Goal: Transaction & Acquisition: Purchase product/service

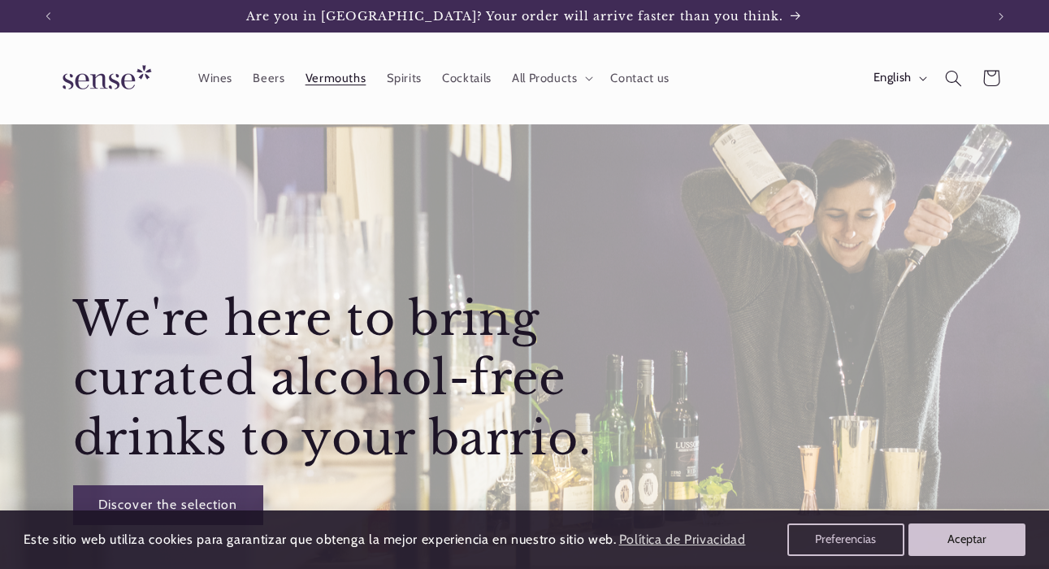
click at [313, 80] on span "Vermouths" at bounding box center [336, 78] width 61 height 15
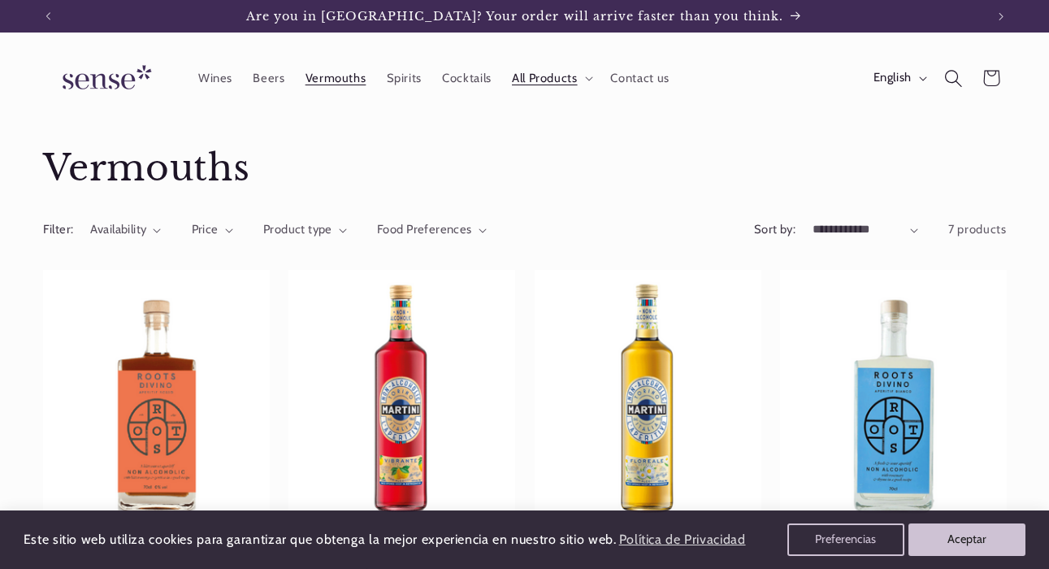
click at [952, 67] on span "Search" at bounding box center [953, 77] width 37 height 37
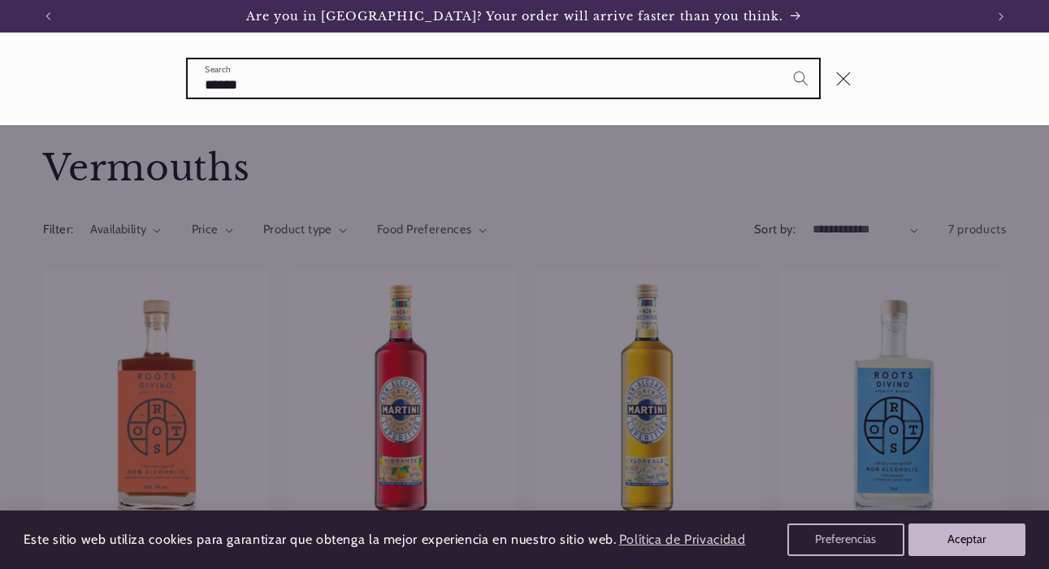
type input "******"
click at [800, 77] on button "Search" at bounding box center [800, 77] width 37 height 37
